Goal: Information Seeking & Learning: Find specific fact

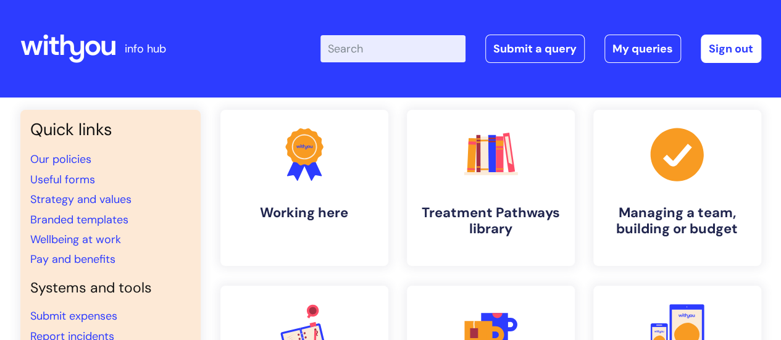
click at [386, 41] on input "Enter your search term here..." at bounding box center [392, 48] width 145 height 27
type input "pay band"
click button "Search" at bounding box center [0, 0] width 0 height 0
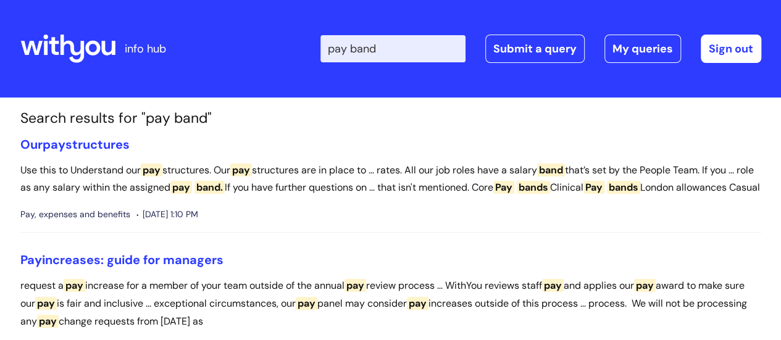
scroll to position [5, 0]
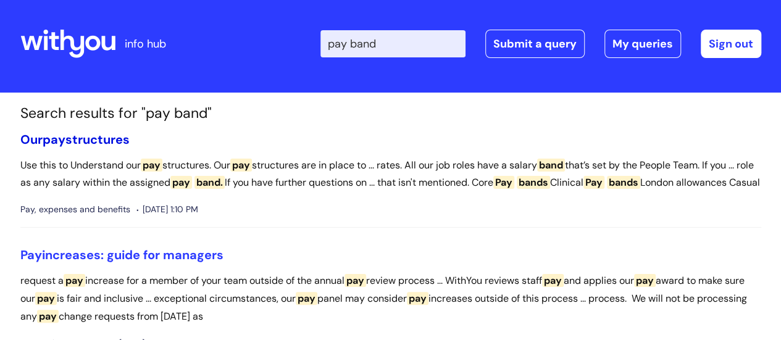
click at [119, 138] on link "Our pay structures" at bounding box center [74, 140] width 109 height 16
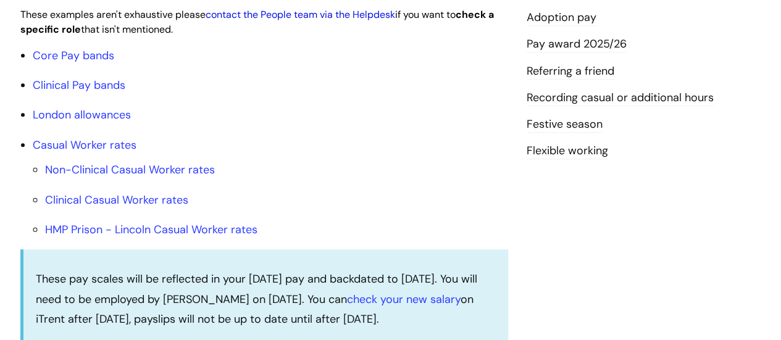
scroll to position [414, 0]
click at [97, 62] on link "Core Pay bands" at bounding box center [74, 55] width 82 height 15
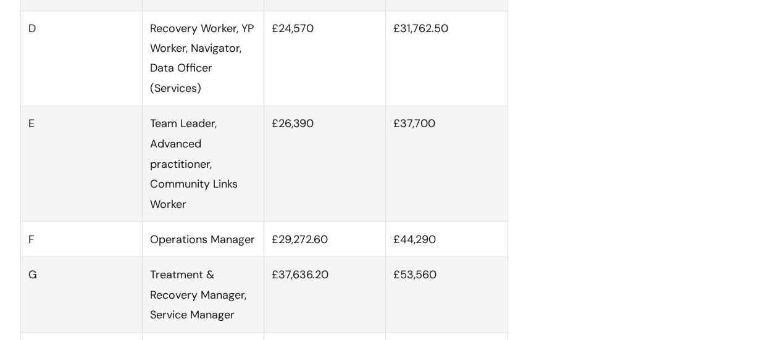
scroll to position [1039, 0]
